Goal: Check status: Check status

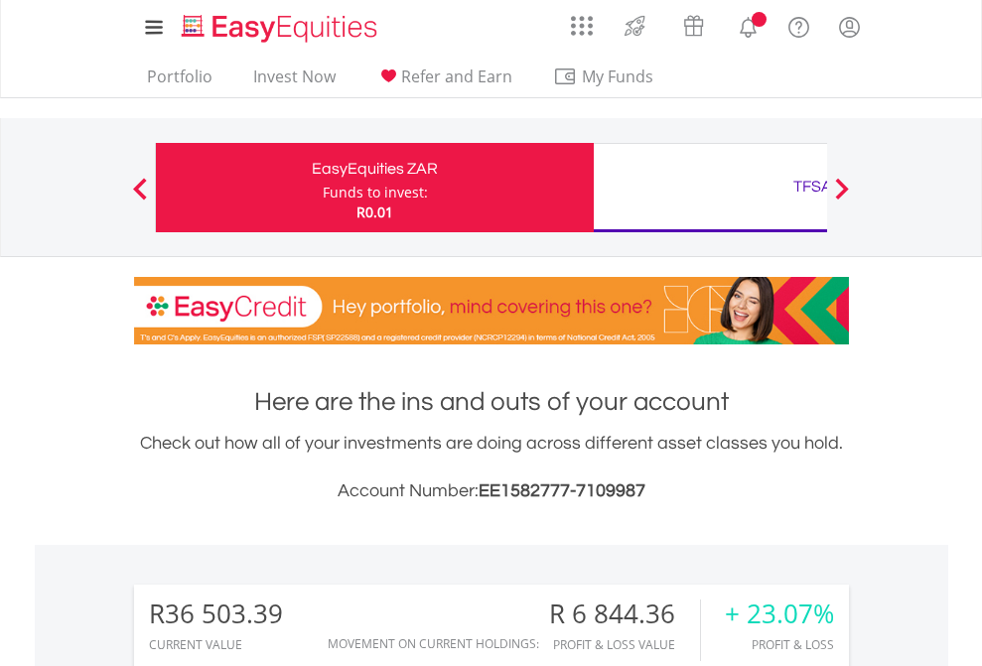
scroll to position [191, 312]
click at [323, 188] on div "Funds to invest:" at bounding box center [375, 193] width 105 height 20
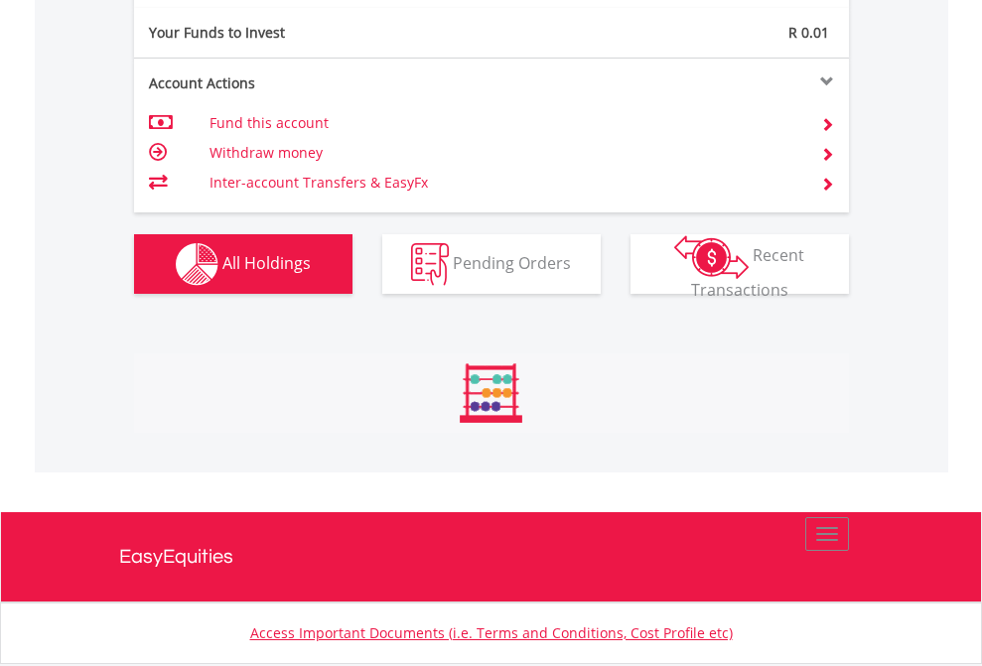
scroll to position [191, 312]
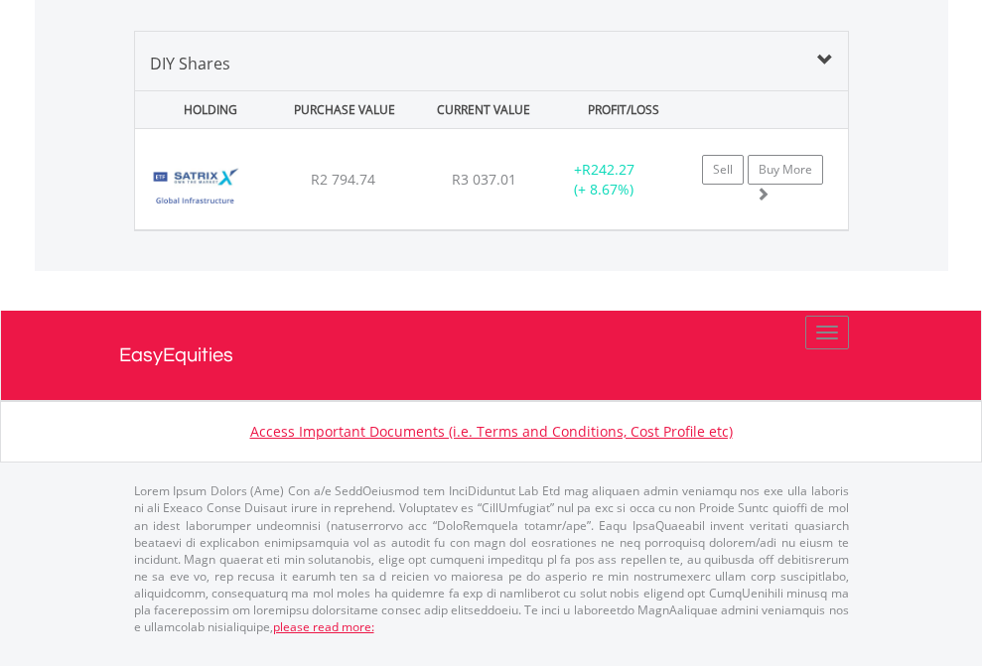
scroll to position [191, 312]
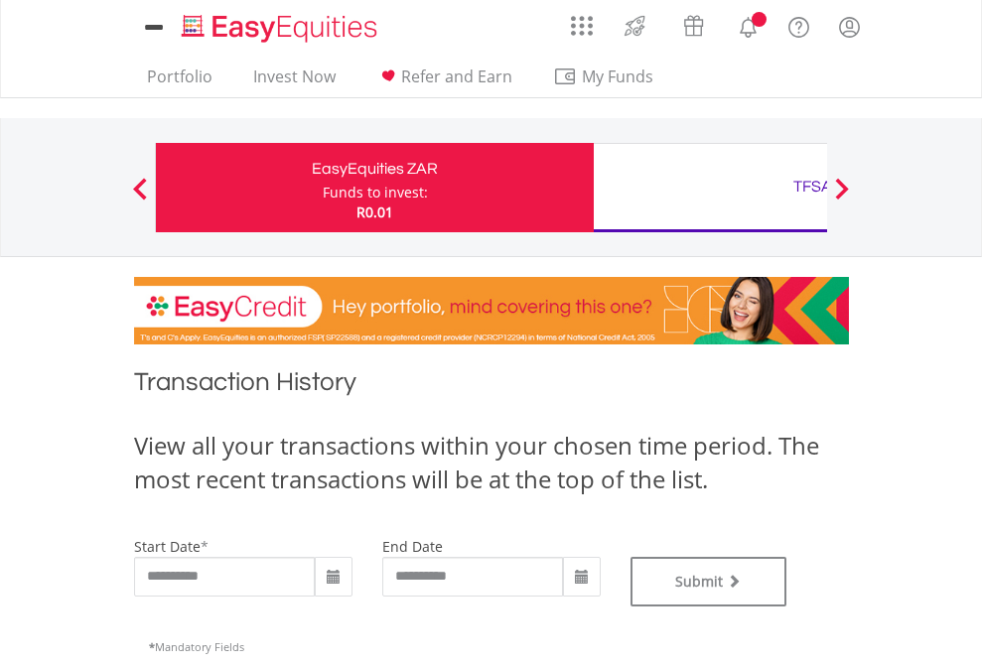
type input "**********"
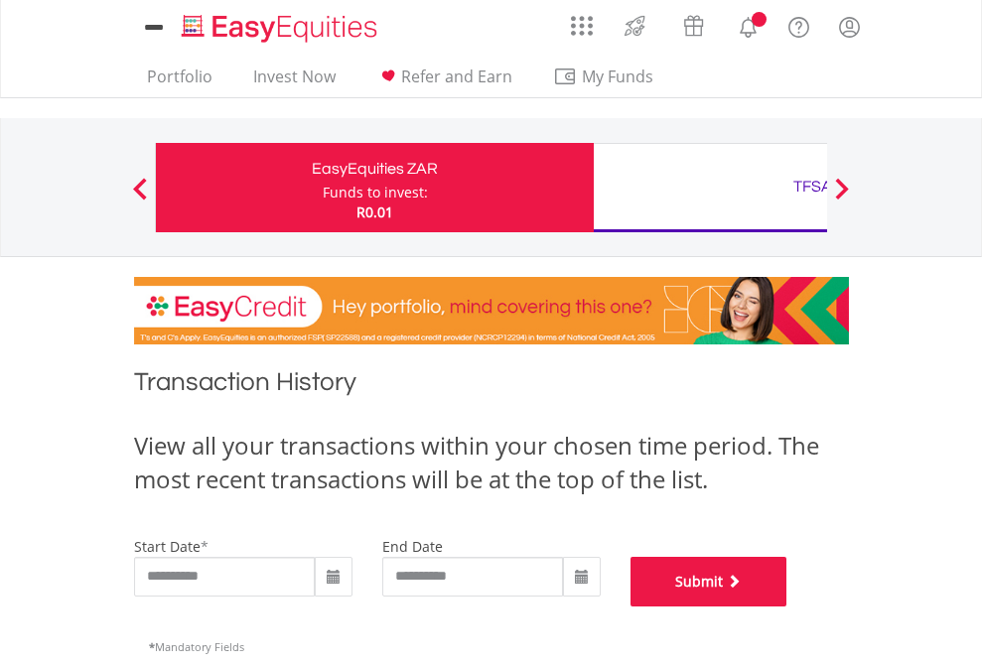
click at [788, 607] on button "Submit" at bounding box center [709, 582] width 157 height 50
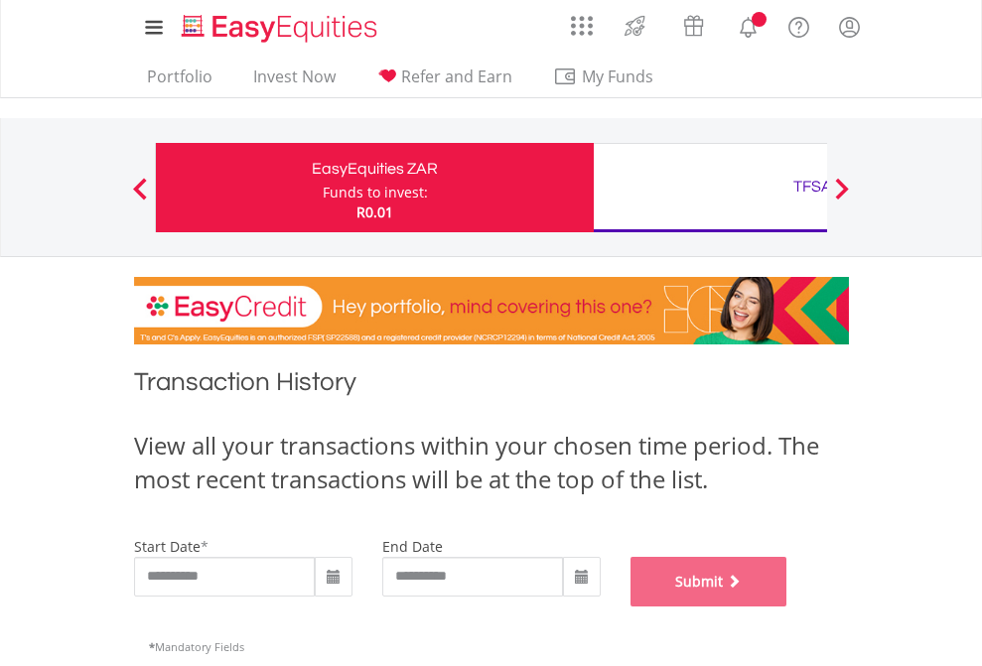
scroll to position [806, 0]
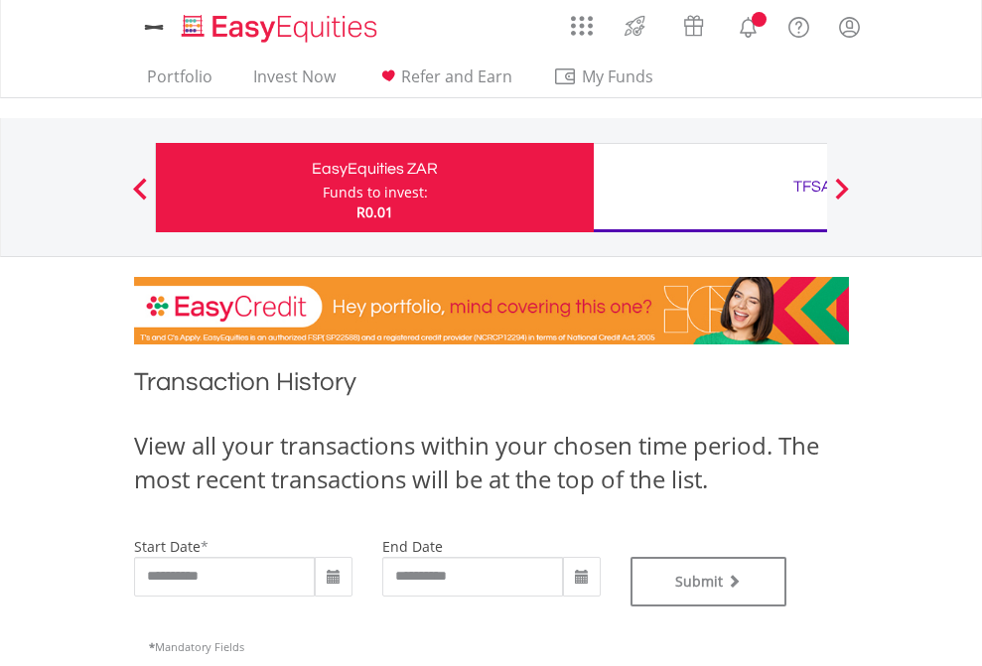
click at [710, 188] on div "TFSA" at bounding box center [813, 187] width 414 height 28
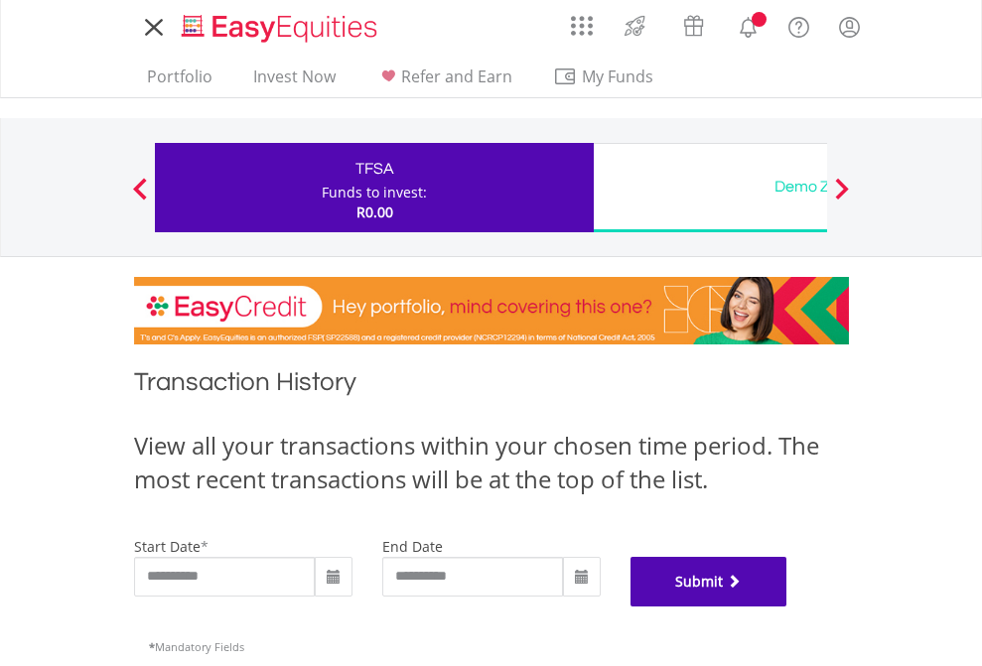
click at [788, 607] on button "Submit" at bounding box center [709, 582] width 157 height 50
